Goal: Check status: Check status

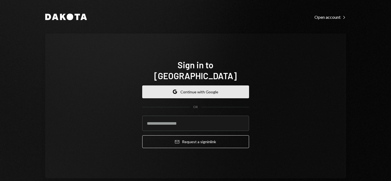
click at [175, 92] on icon "button" at bounding box center [176, 93] width 2 height 2
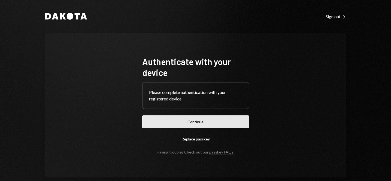
click at [204, 117] on button "Continue" at bounding box center [195, 122] width 107 height 13
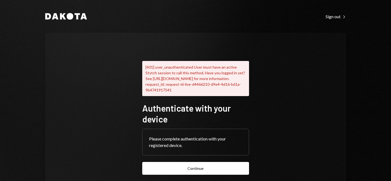
click at [192, 168] on button "Continue" at bounding box center [195, 168] width 107 height 13
click at [60, 18] on icon at bounding box center [63, 16] width 6 height 6
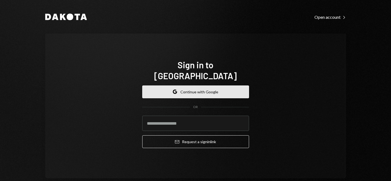
click at [193, 87] on button "Google Continue with Google" at bounding box center [195, 92] width 107 height 13
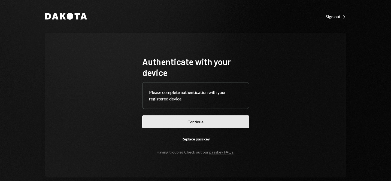
click at [191, 125] on button "Continue" at bounding box center [195, 122] width 107 height 13
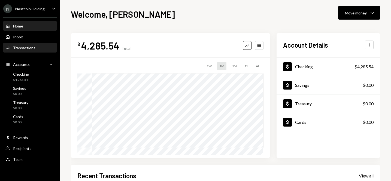
click at [28, 50] on div "Transactions" at bounding box center [24, 48] width 22 height 5
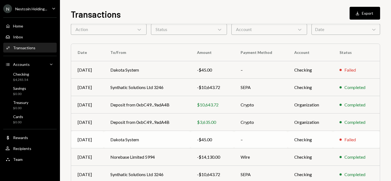
scroll to position [16, 0]
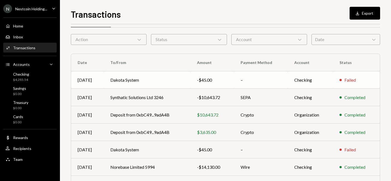
click at [326, 82] on td "Checking" at bounding box center [311, 79] width 46 height 17
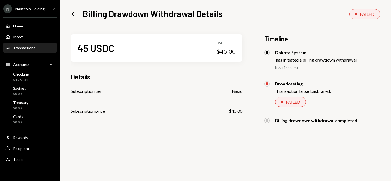
click at [74, 14] on icon "Left Arrow" at bounding box center [75, 14] width 8 height 8
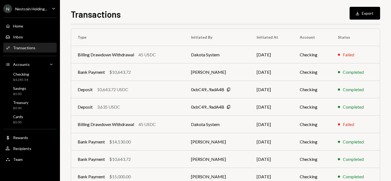
scroll to position [40, 0]
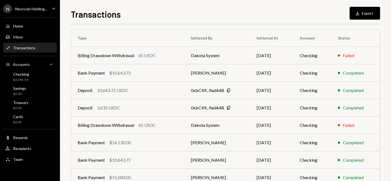
click at [28, 46] on div "Transactions" at bounding box center [24, 48] width 22 height 5
